Goal: Obtain resource: Download file/media

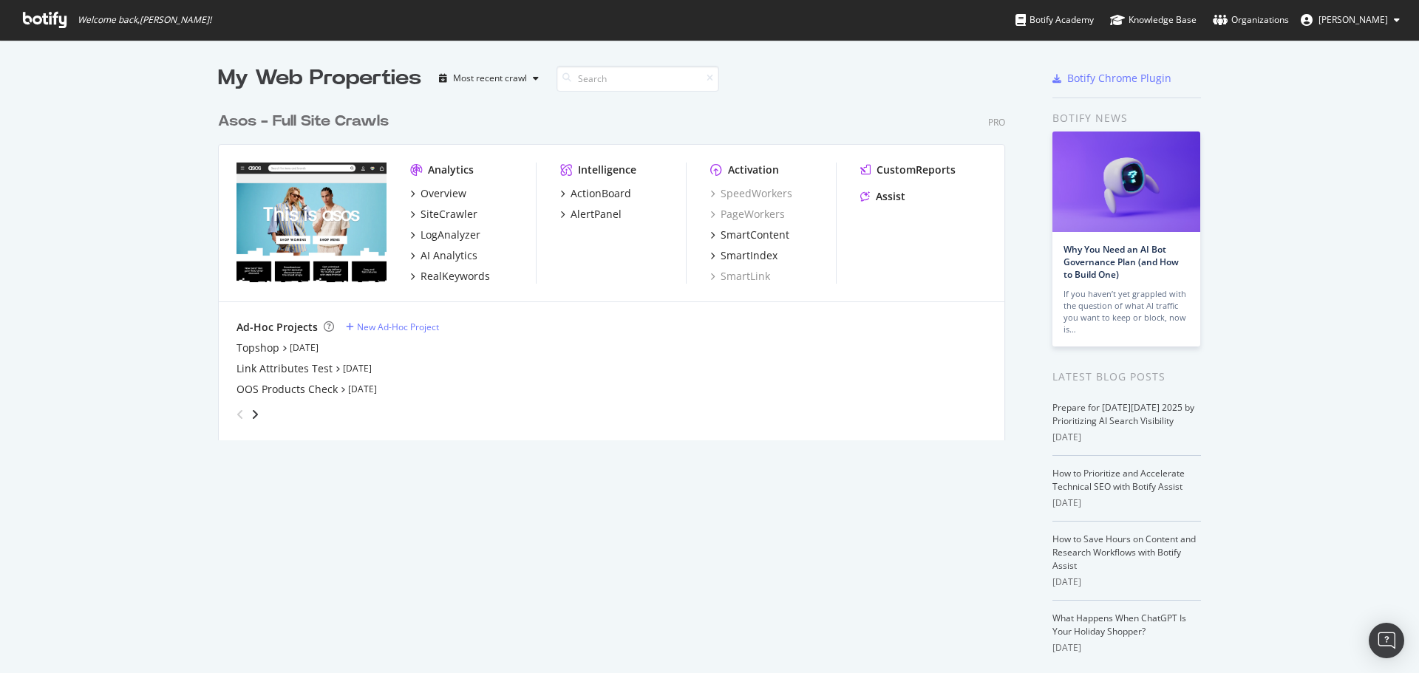
scroll to position [662, 1397]
click at [440, 193] on div "Overview" at bounding box center [444, 193] width 46 height 15
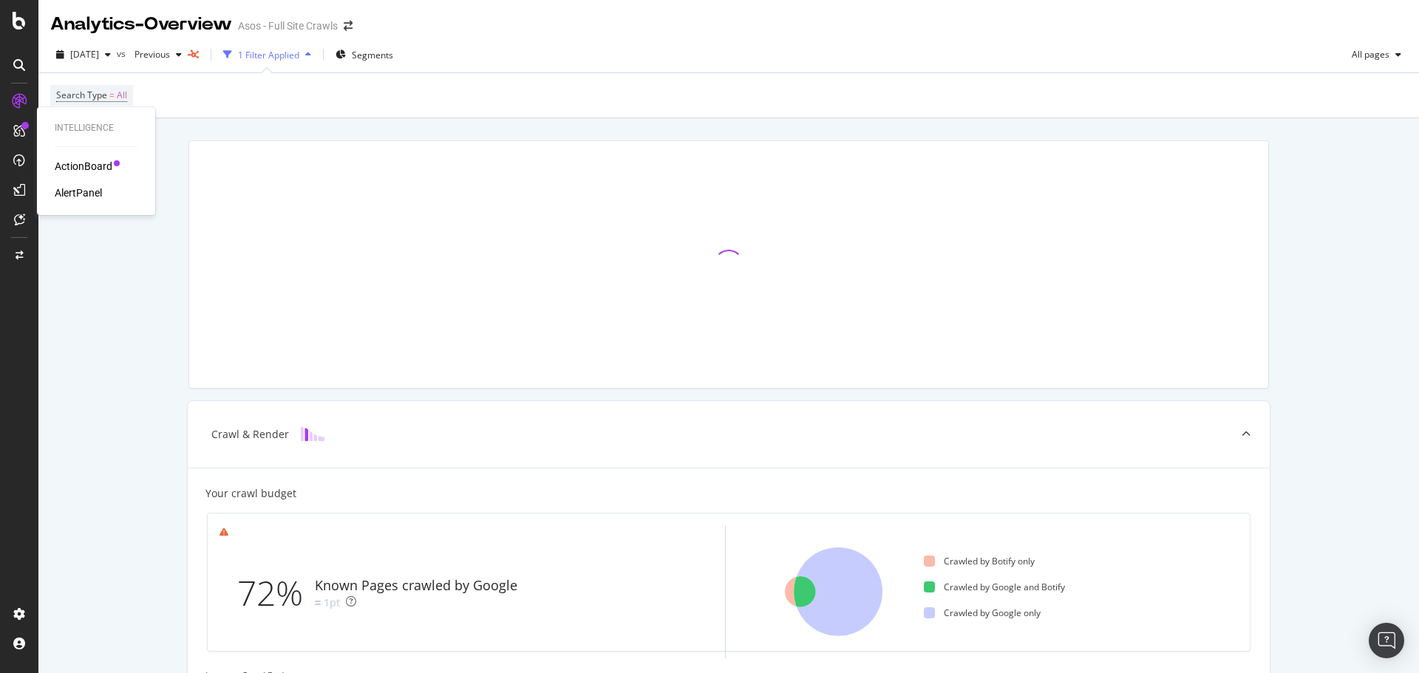
click at [31, 126] on link at bounding box center [18, 131] width 35 height 24
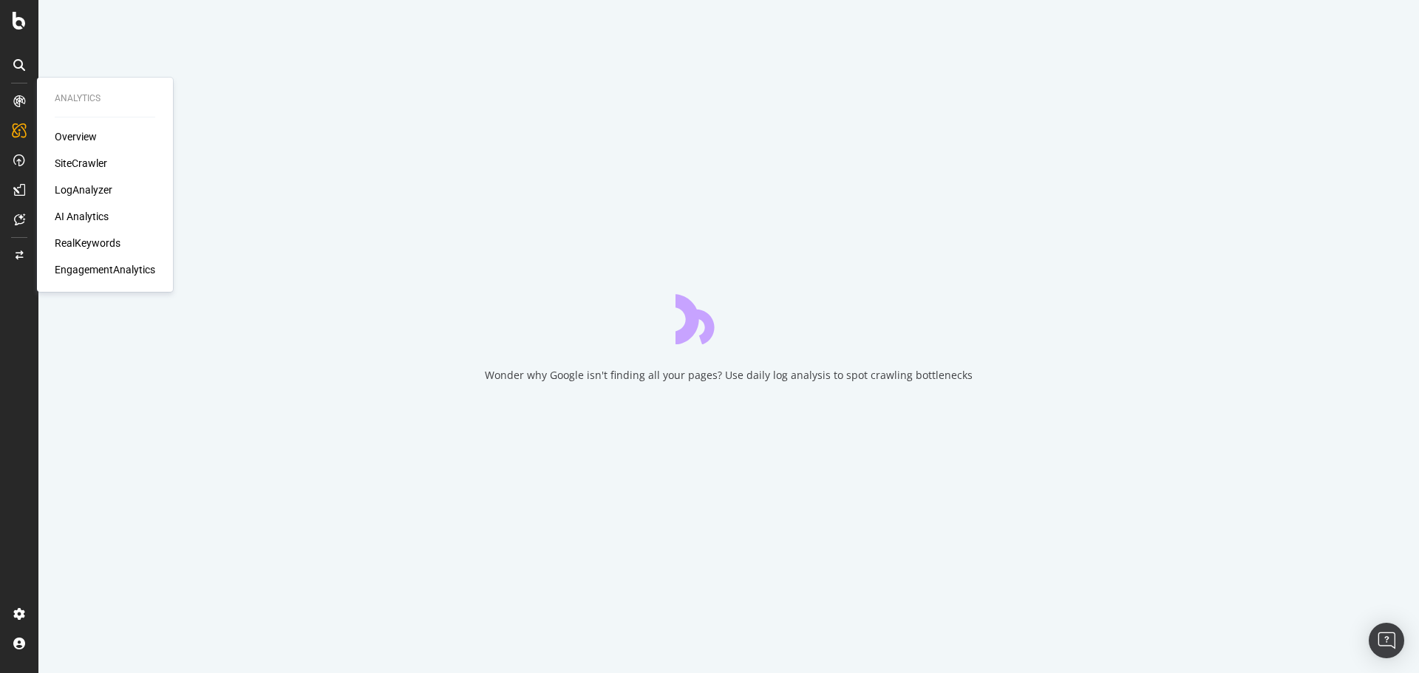
click at [22, 110] on div at bounding box center [19, 101] width 24 height 24
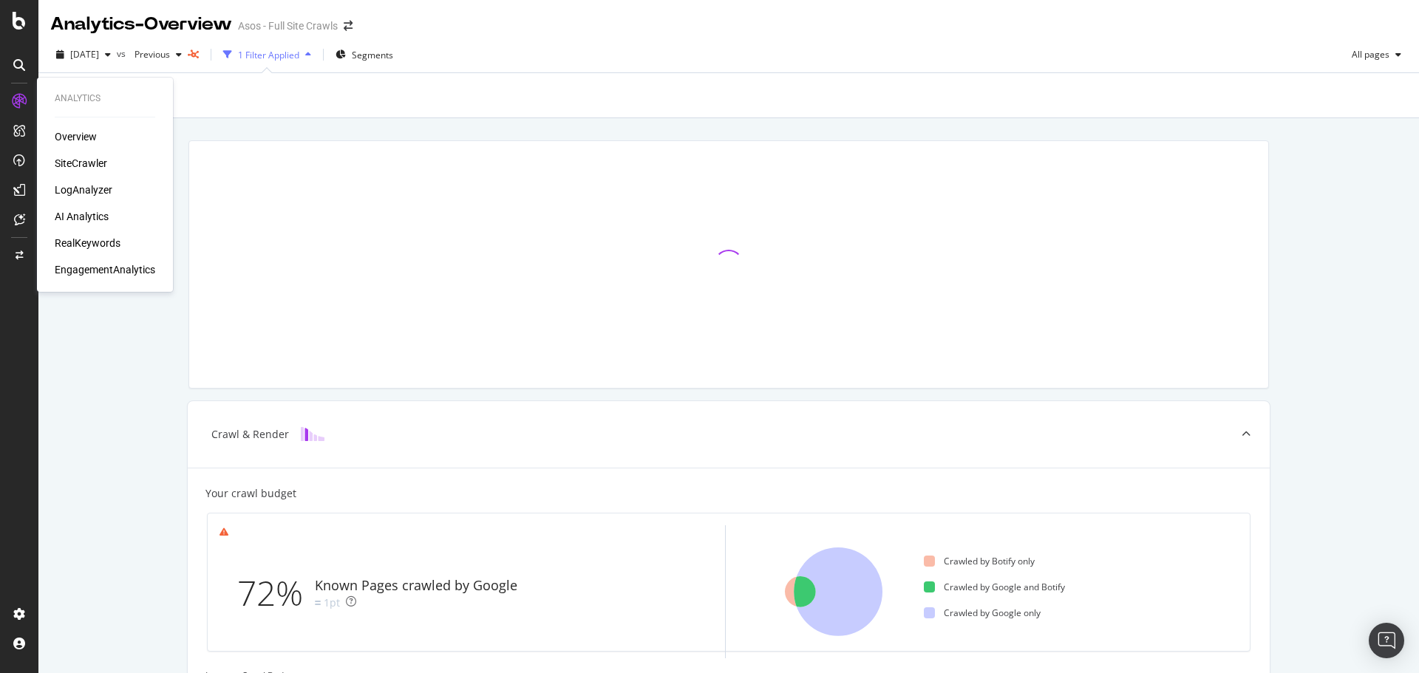
click at [73, 234] on div "Overview SiteCrawler LogAnalyzer AI Analytics RealKeywords EngagementAnalytics" at bounding box center [105, 203] width 101 height 148
click at [74, 237] on div "RealKeywords" at bounding box center [88, 243] width 66 height 15
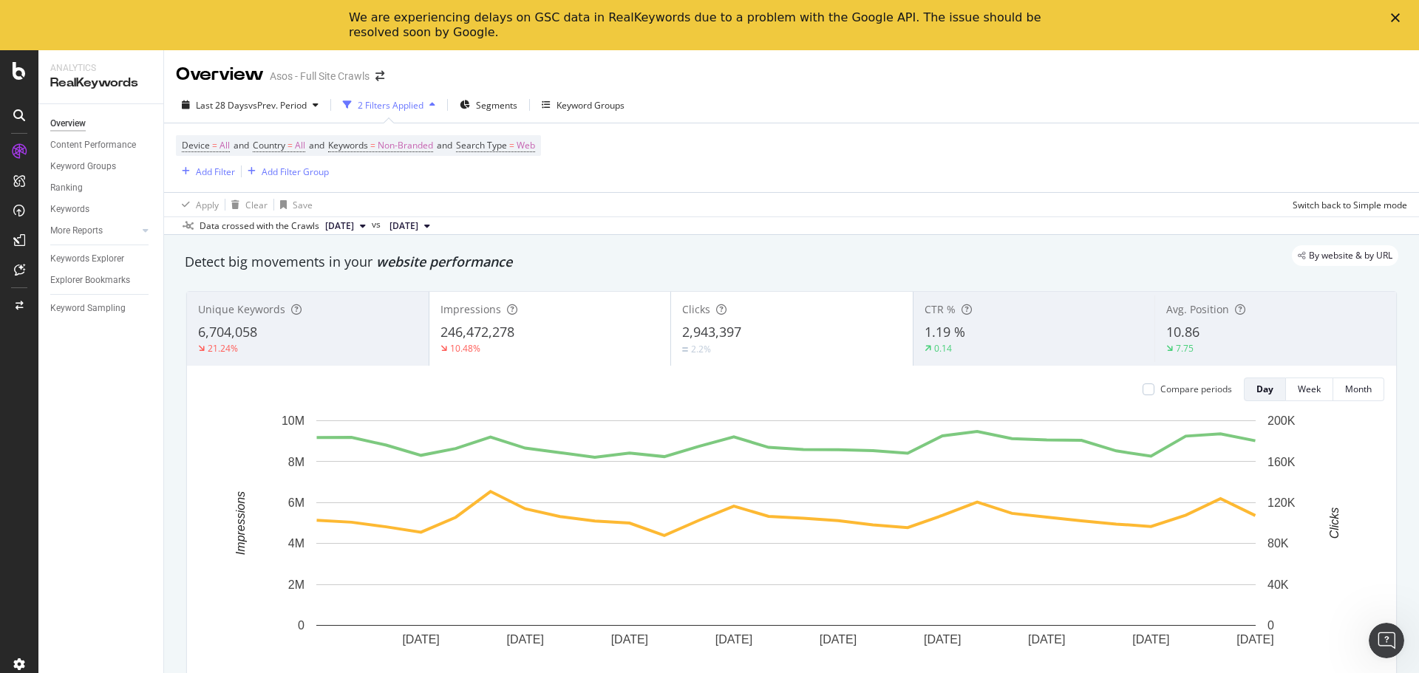
click at [1395, 18] on polygon "Close" at bounding box center [1395, 17] width 9 height 9
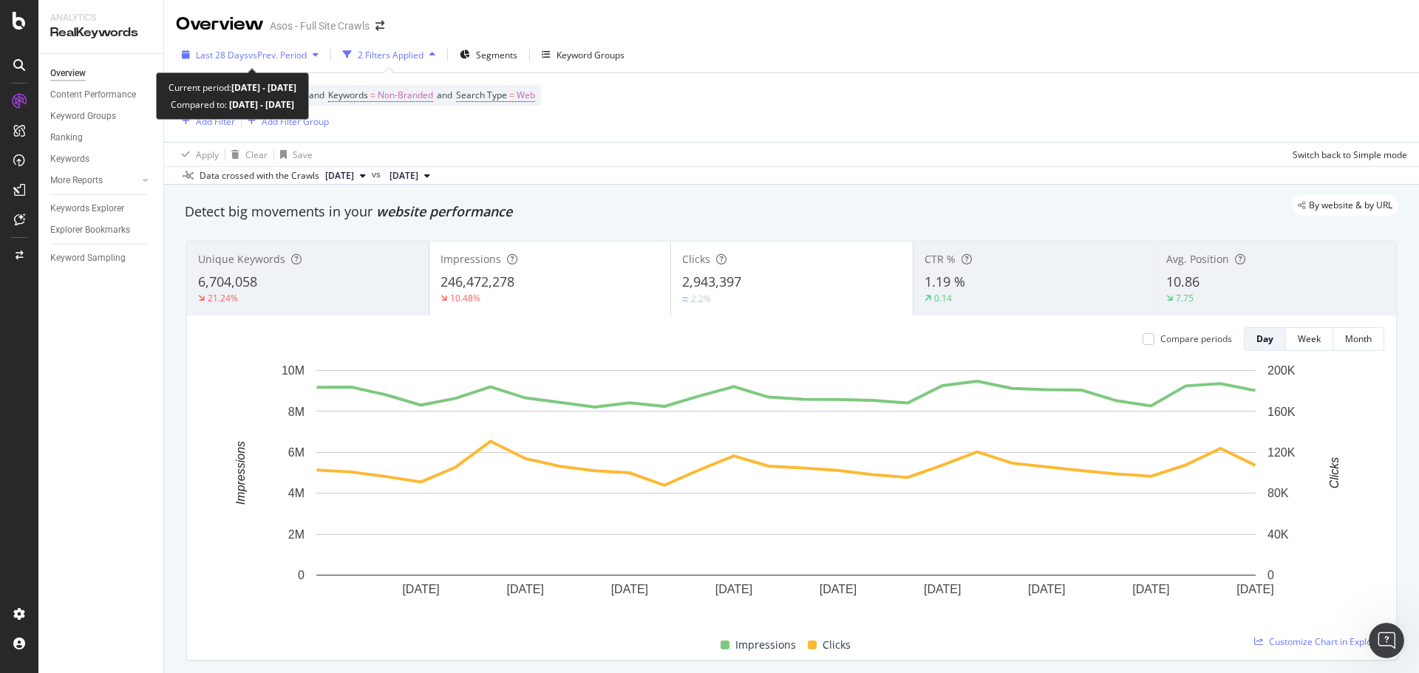
click at [248, 50] on span "vs Prev. Period" at bounding box center [277, 55] width 58 height 13
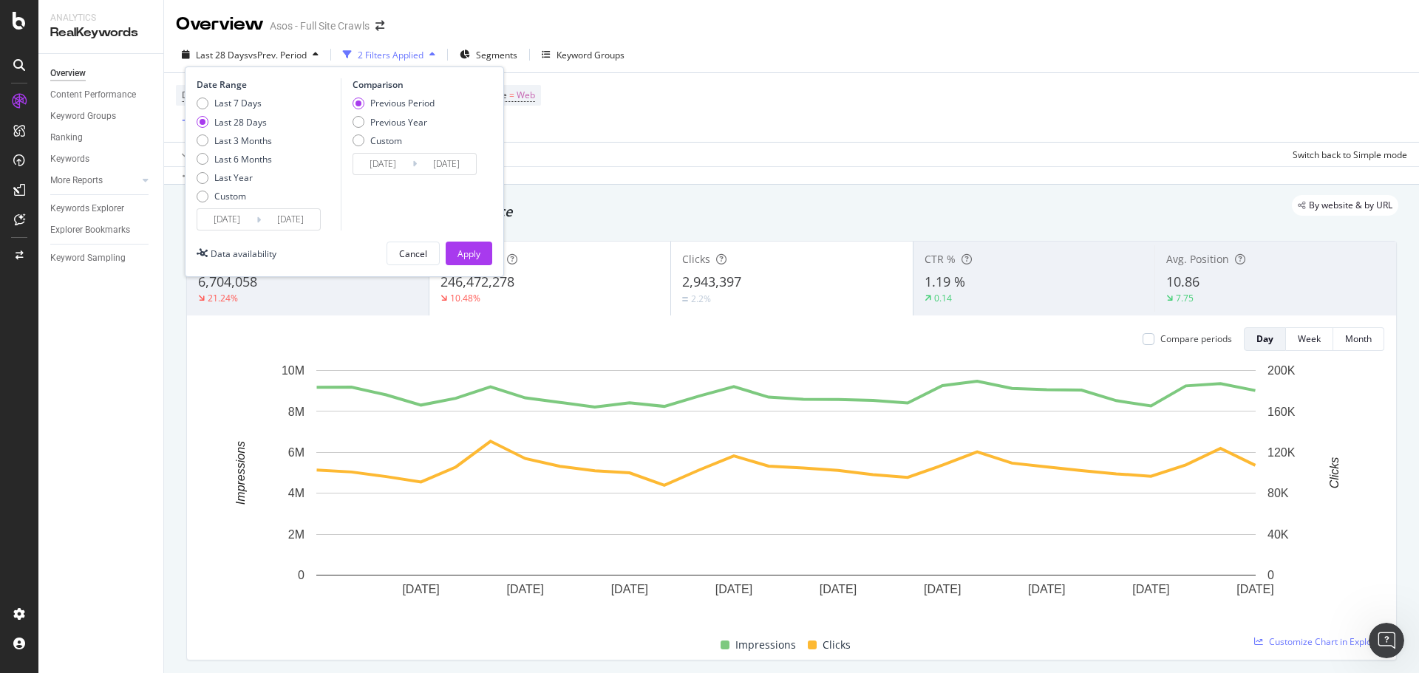
click at [237, 227] on input "[DATE]" at bounding box center [226, 219] width 59 height 21
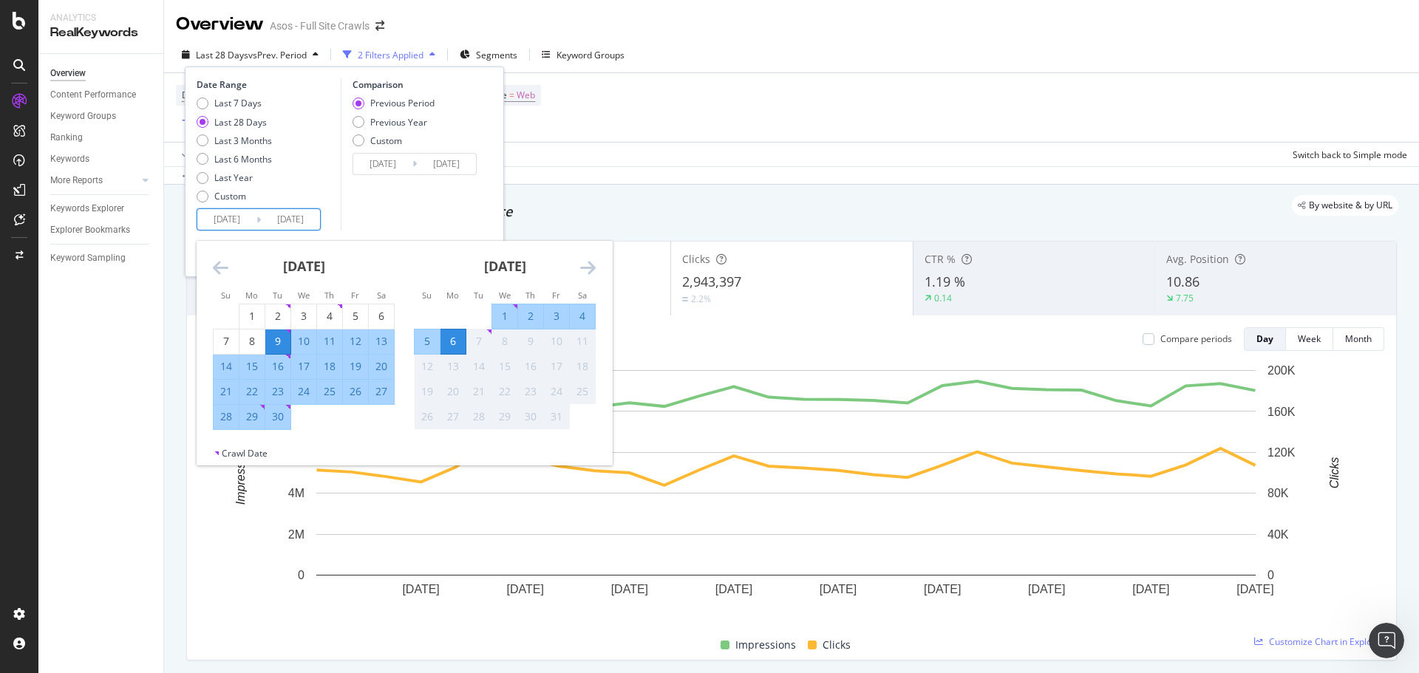
click at [246, 419] on div "29" at bounding box center [251, 417] width 25 height 15
type input "[DATE]"
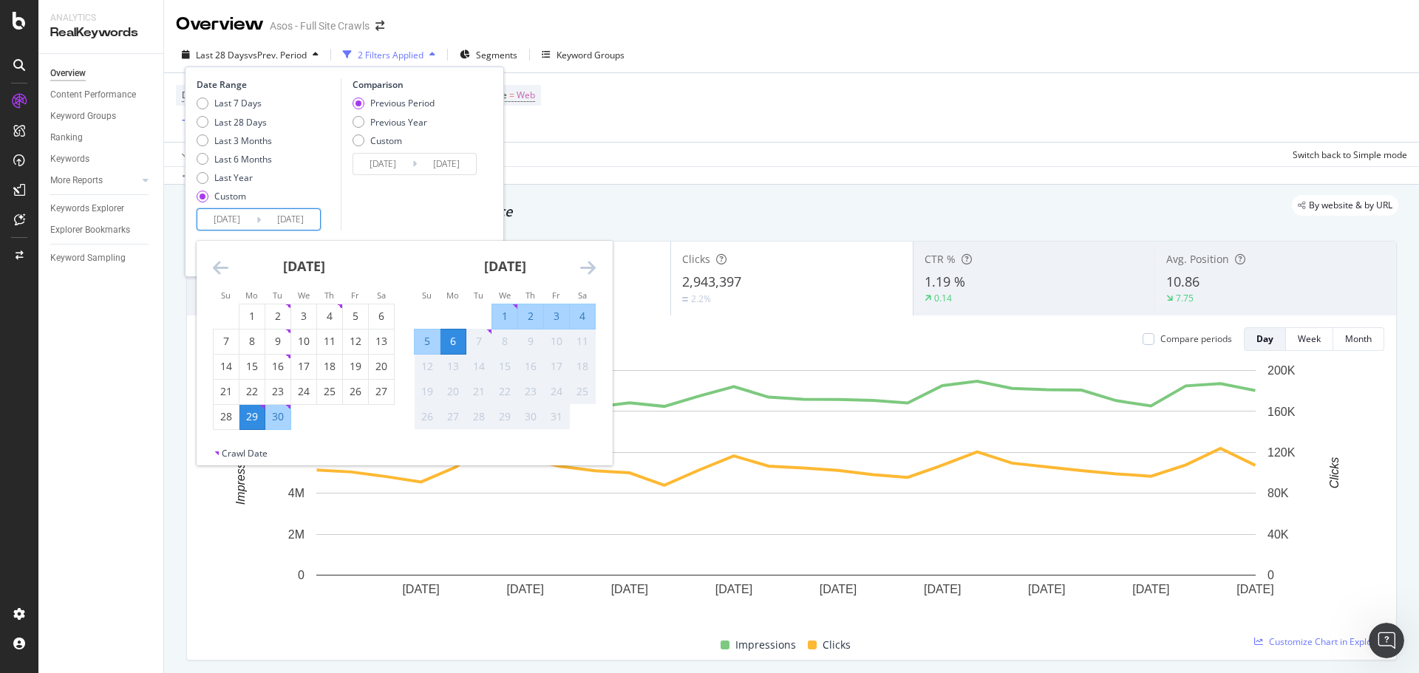
click at [429, 341] on div "5" at bounding box center [427, 341] width 25 height 15
type input "[DATE]"
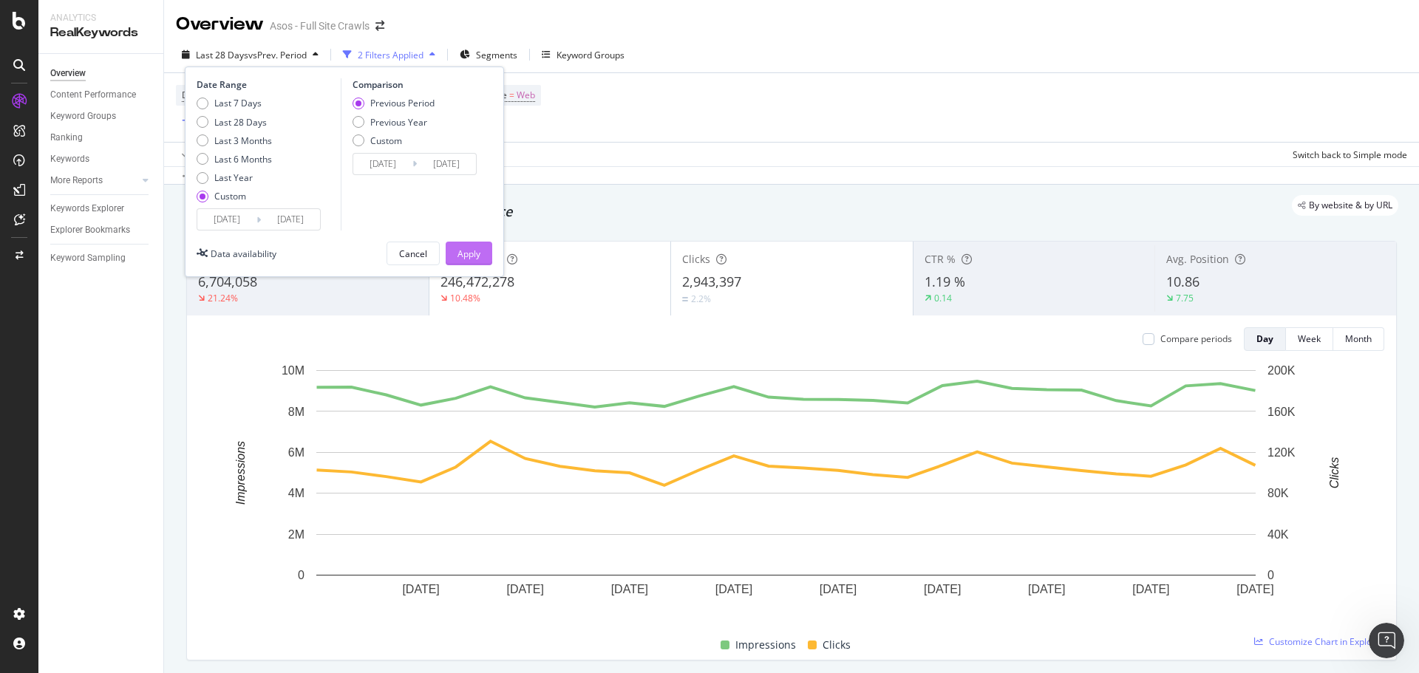
click at [476, 244] on div "Apply" at bounding box center [469, 253] width 23 height 22
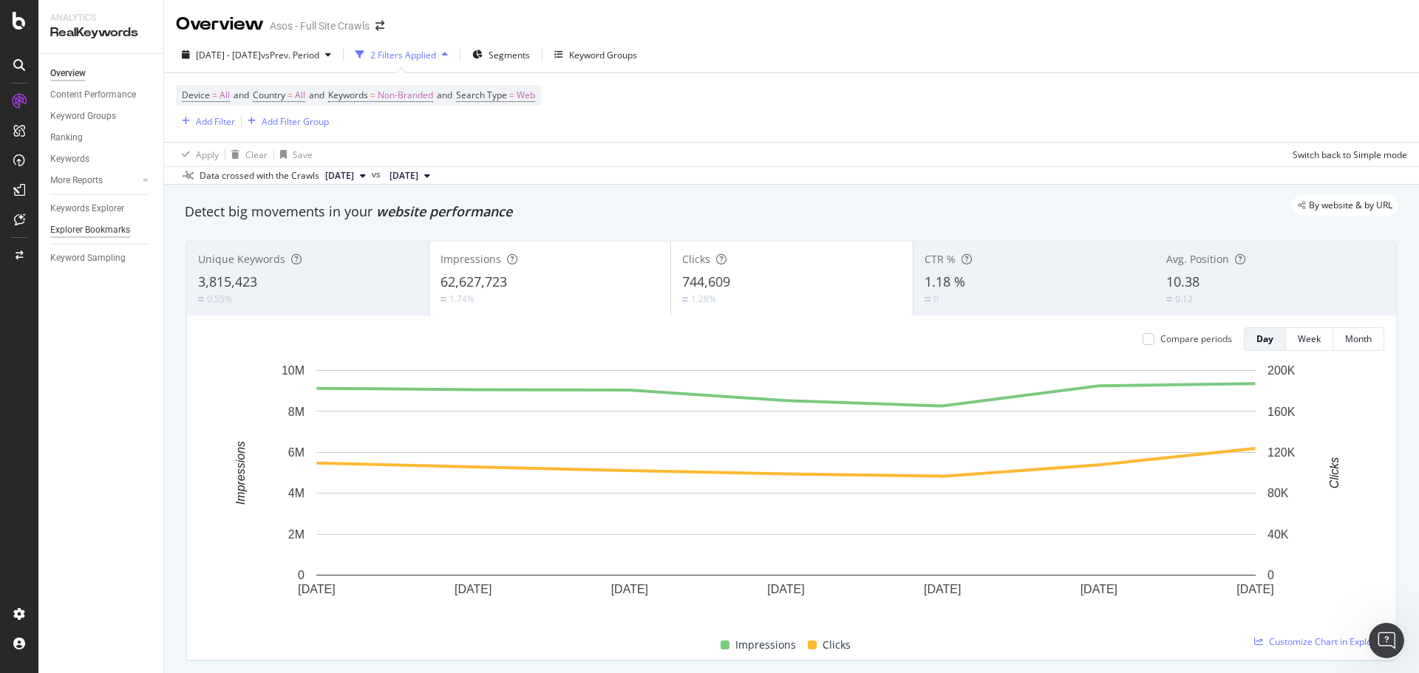
click at [97, 228] on div "Explorer Bookmarks" at bounding box center [90, 230] width 80 height 16
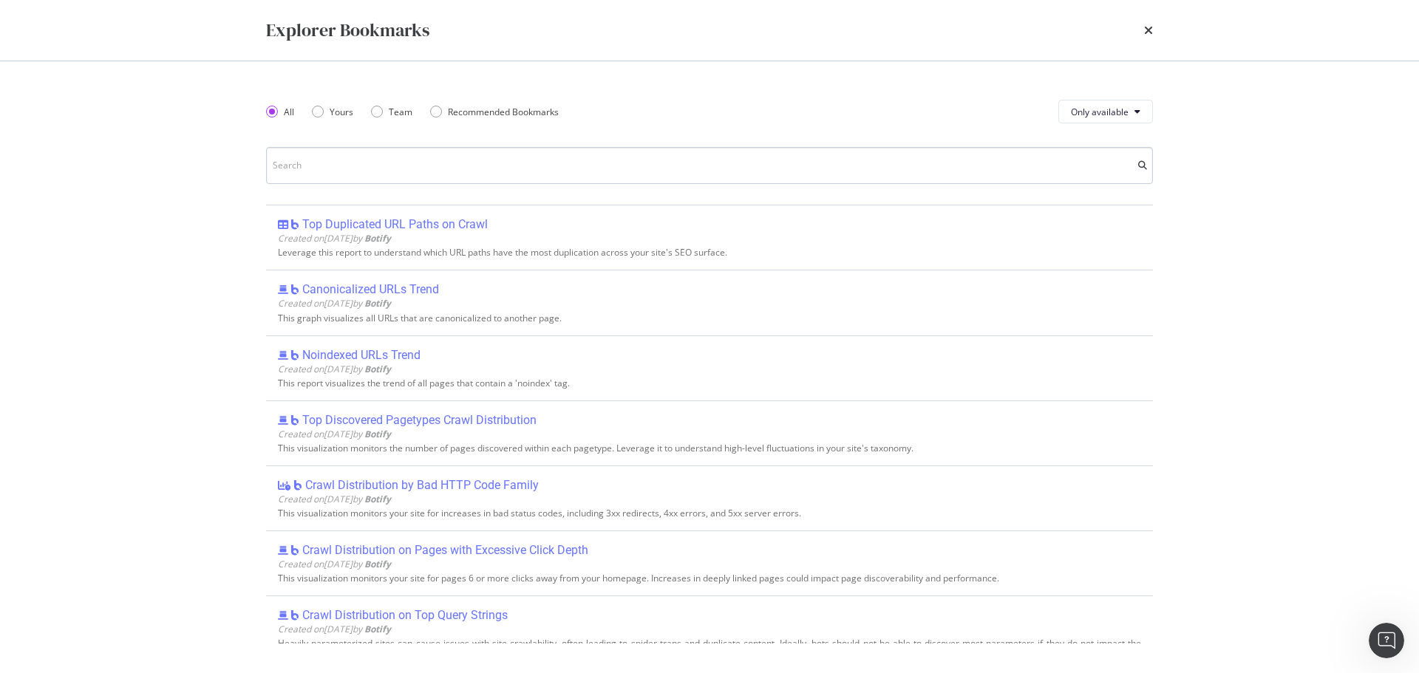
click at [293, 166] on input "modal" at bounding box center [709, 165] width 887 height 37
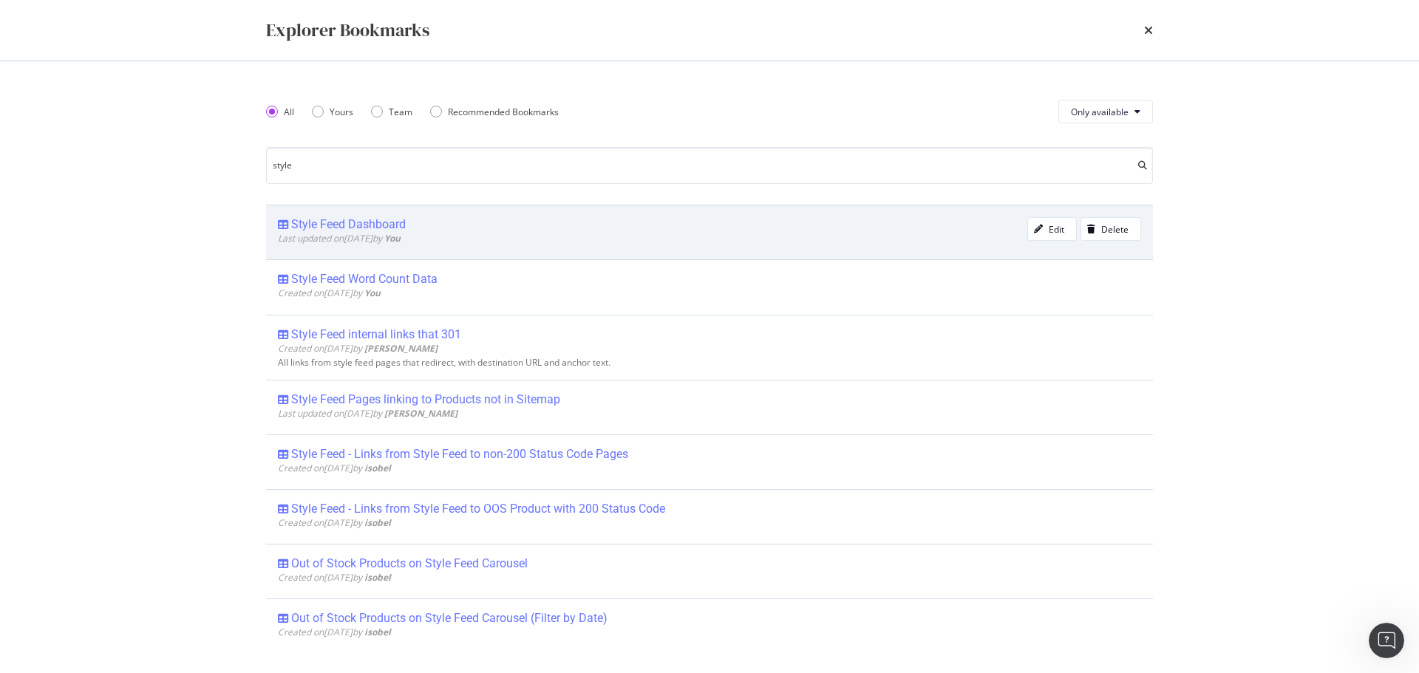
type input "style"
click at [380, 225] on div "Style Feed Dashboard" at bounding box center [348, 224] width 115 height 15
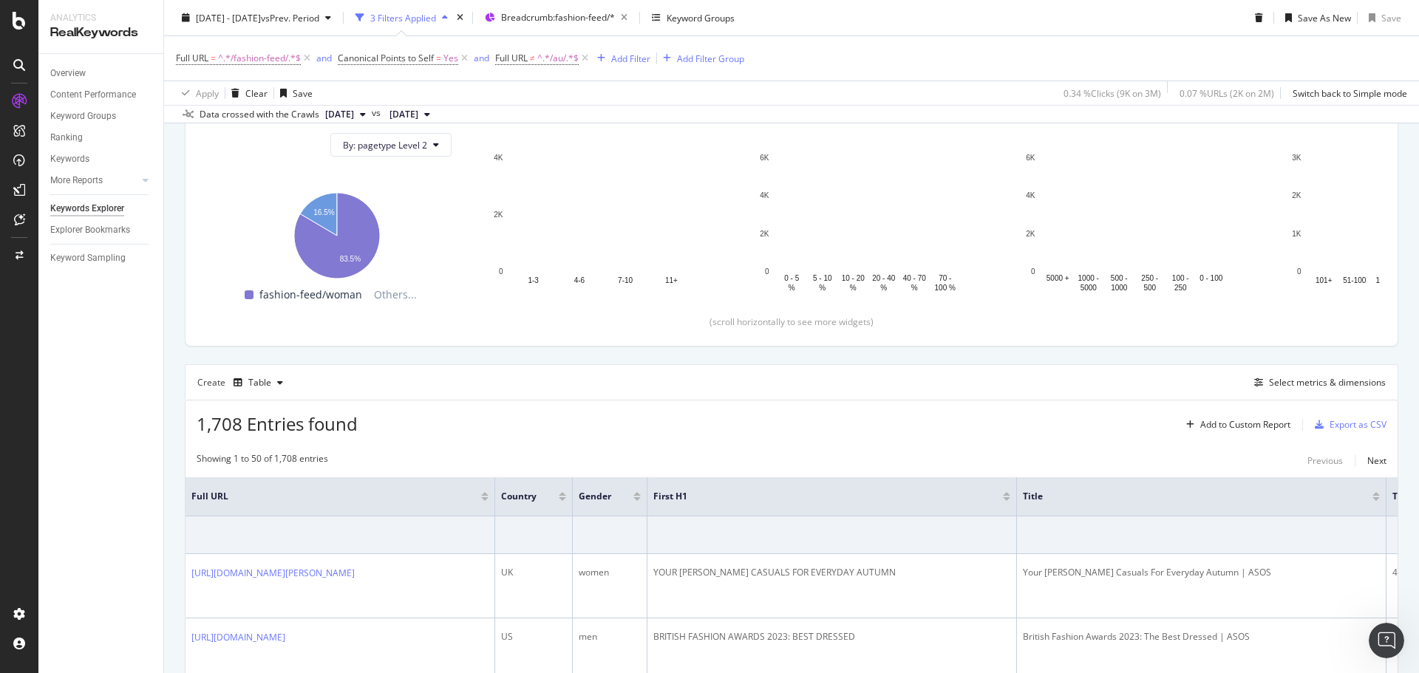
scroll to position [290, 0]
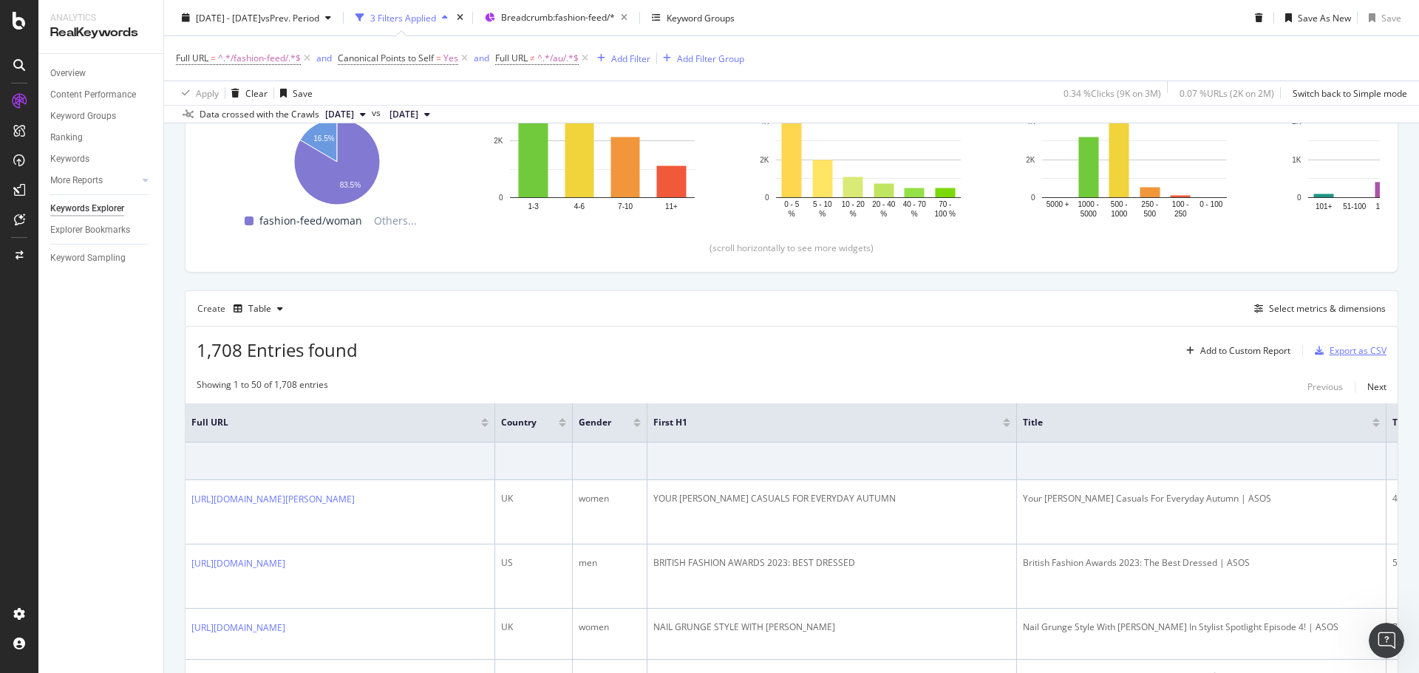
click at [1357, 351] on div "Export as CSV" at bounding box center [1358, 350] width 57 height 13
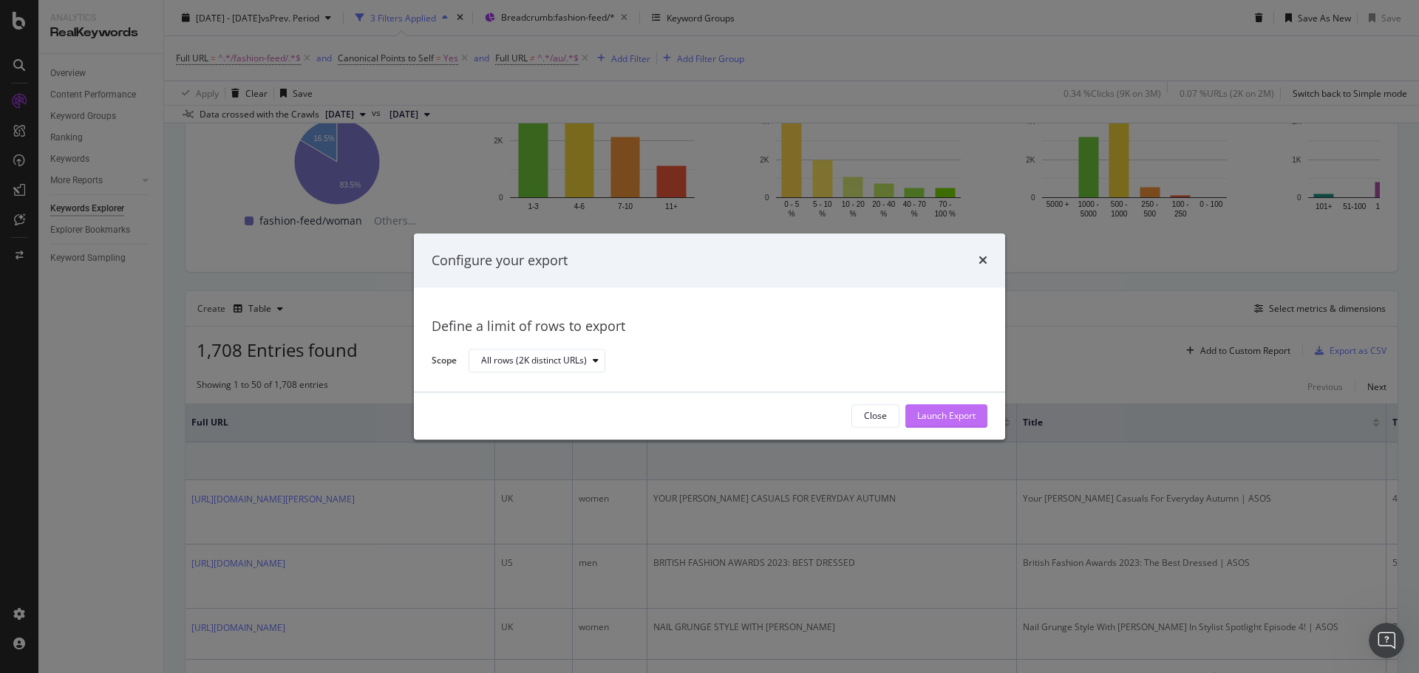
click at [949, 419] on div "Launch Export" at bounding box center [946, 416] width 58 height 13
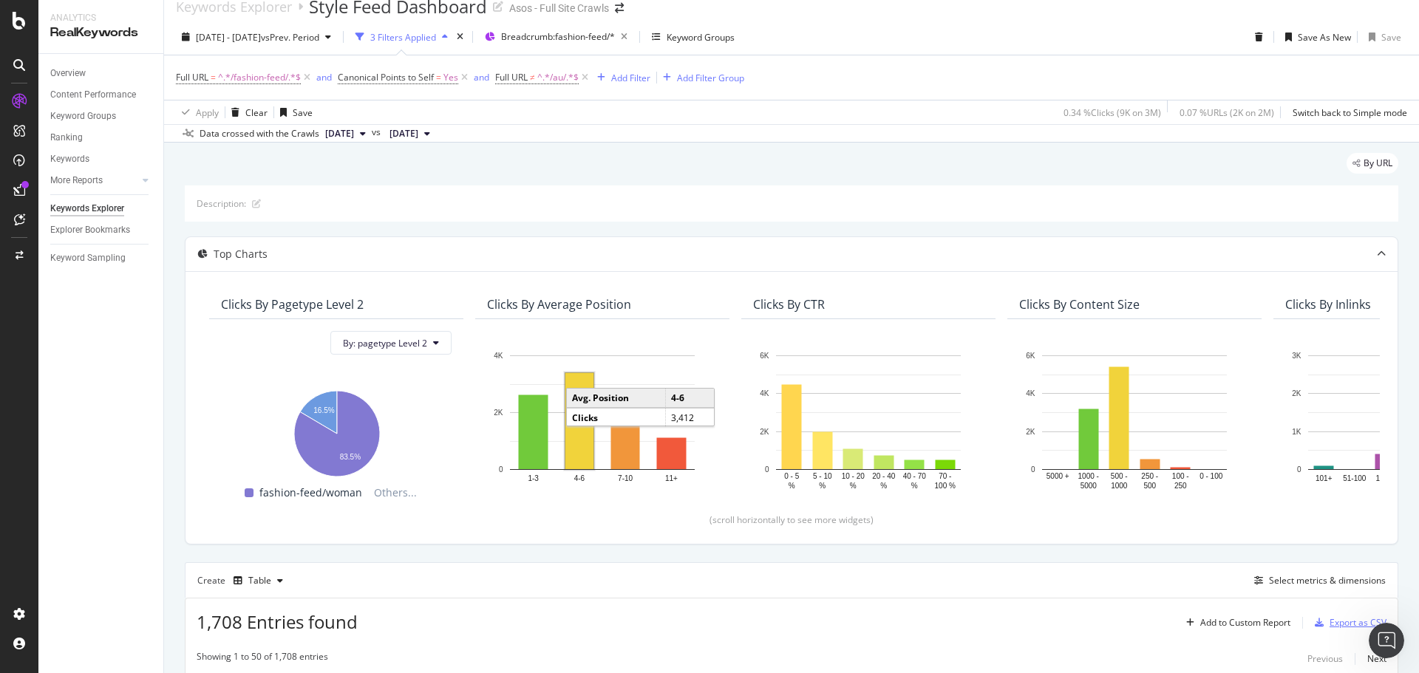
scroll to position [0, 0]
